Goal: Information Seeking & Learning: Find specific fact

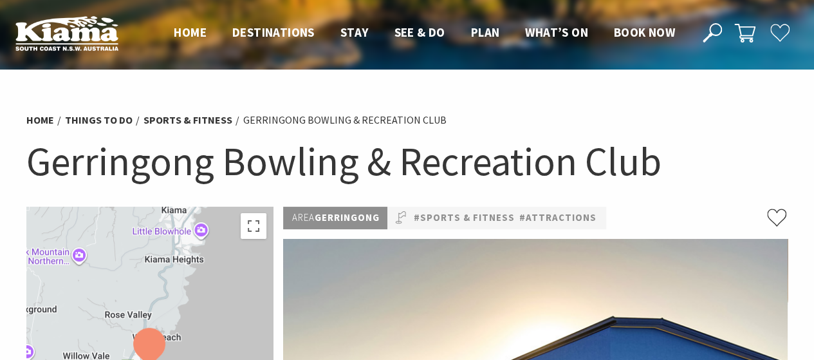
click at [188, 32] on span "Home" at bounding box center [190, 31] width 33 height 15
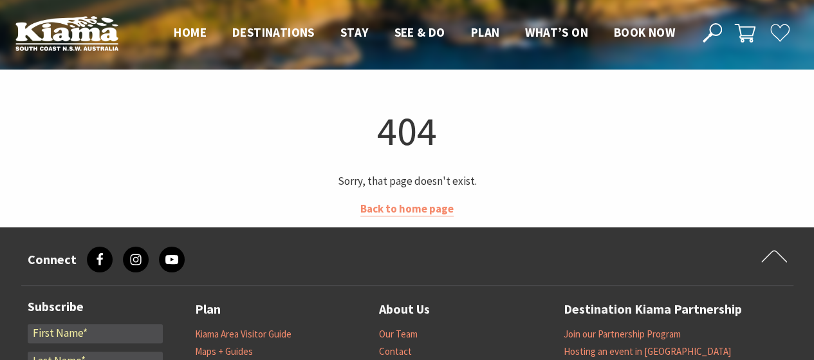
click at [188, 32] on span "Home" at bounding box center [190, 31] width 33 height 15
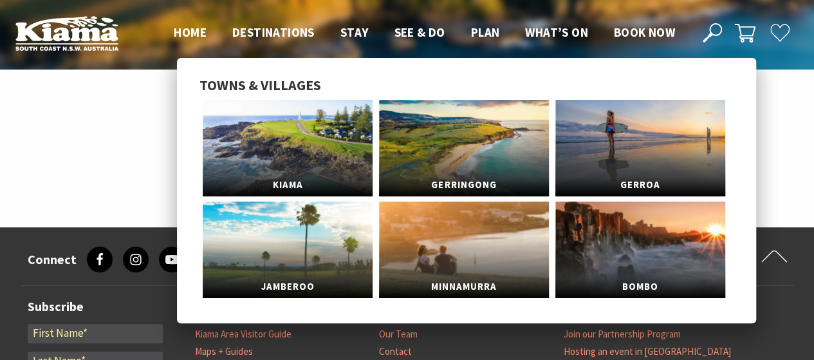
click at [266, 27] on span "Destinations" at bounding box center [273, 31] width 82 height 15
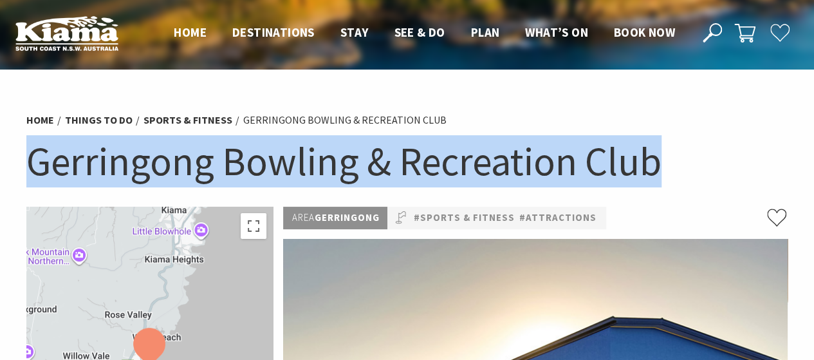
drag, startPoint x: 31, startPoint y: 165, endPoint x: 656, endPoint y: 172, distance: 624.9
click at [656, 172] on h1 "Gerringong Bowling & Recreation Club" at bounding box center [407, 161] width 762 height 52
copy h1 "Gerringong Bowling & Recreation Club"
